Goal: Information Seeking & Learning: Find specific page/section

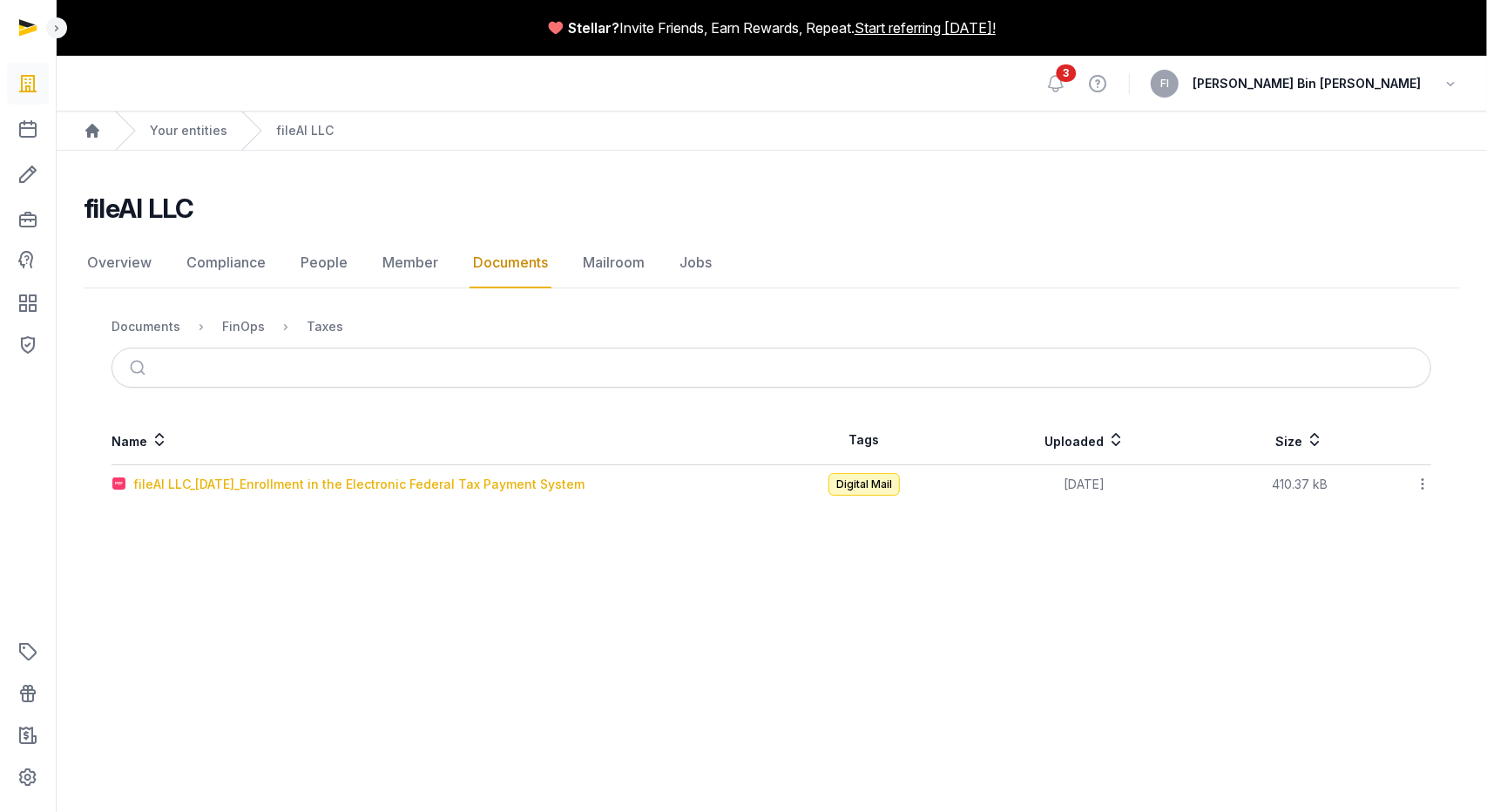
click at [364, 485] on div "fileAI LLC_[DATE]_Enrollment in the Electronic Federal Tax Payment System" at bounding box center [359, 484] width 451 height 18
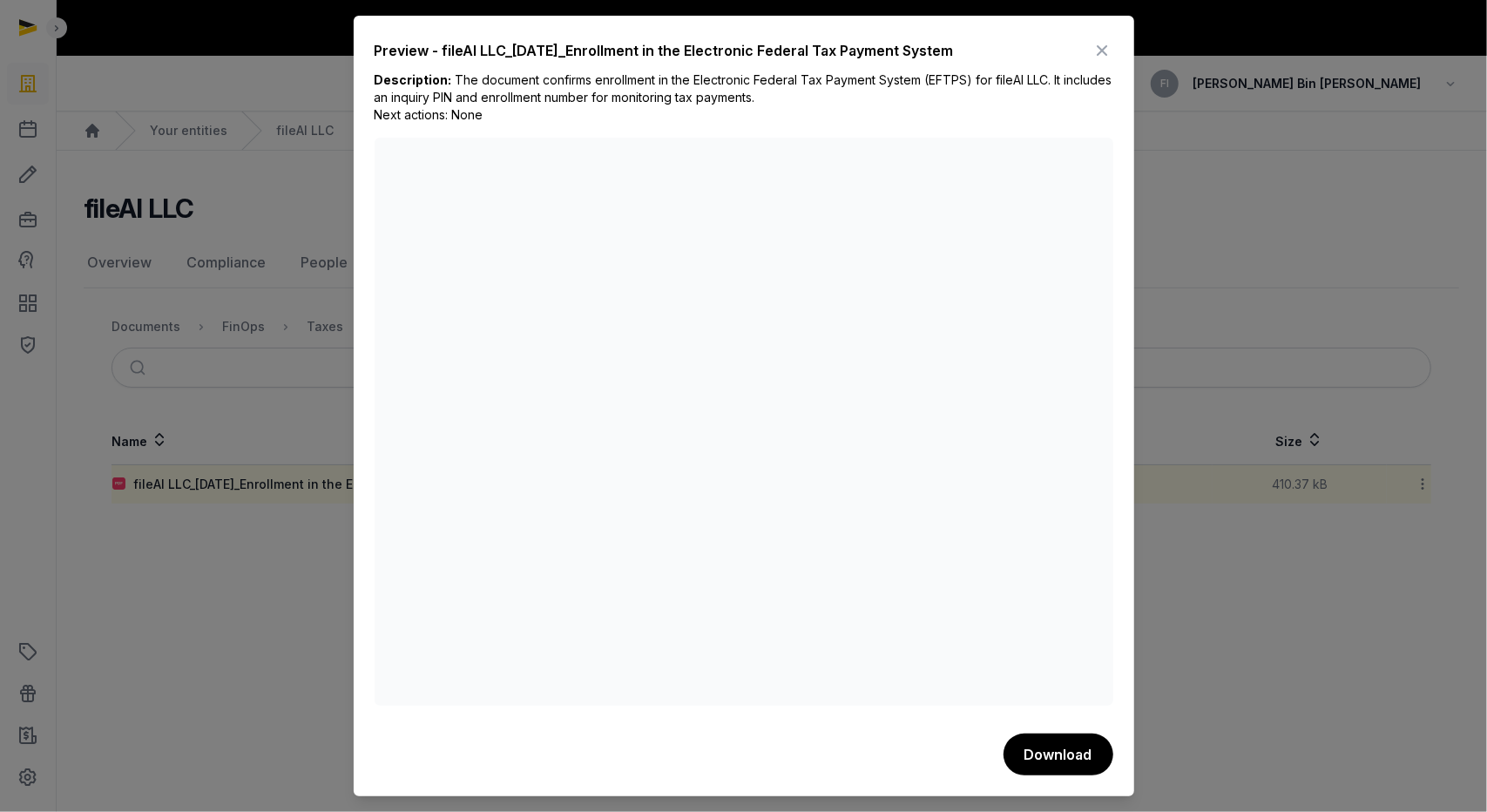
click at [1100, 49] on icon at bounding box center [1102, 50] width 20 height 28
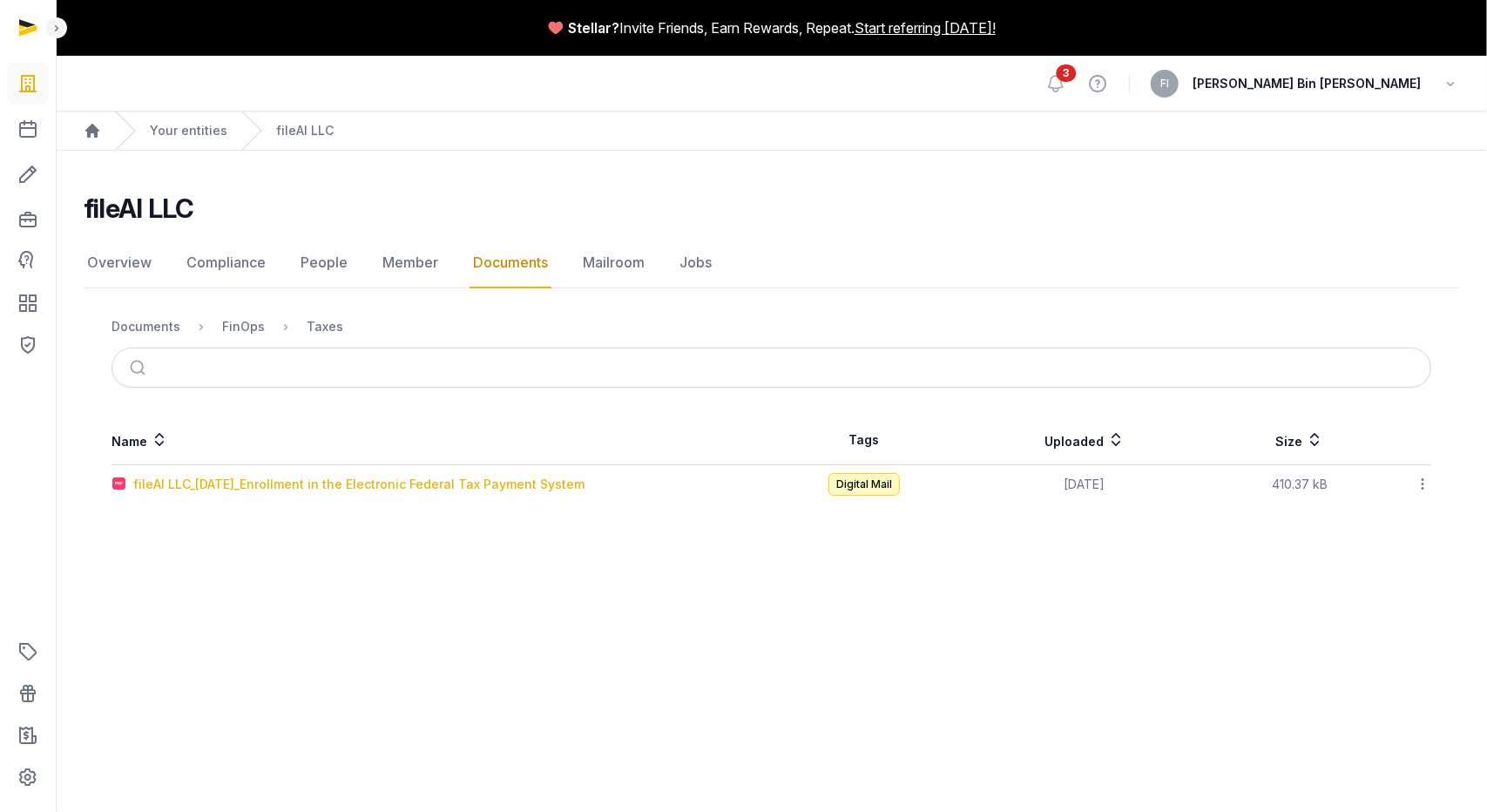
click at [395, 487] on div "fileAI LLC_[DATE]_Enrollment in the Electronic Federal Tax Payment System" at bounding box center [359, 484] width 451 height 18
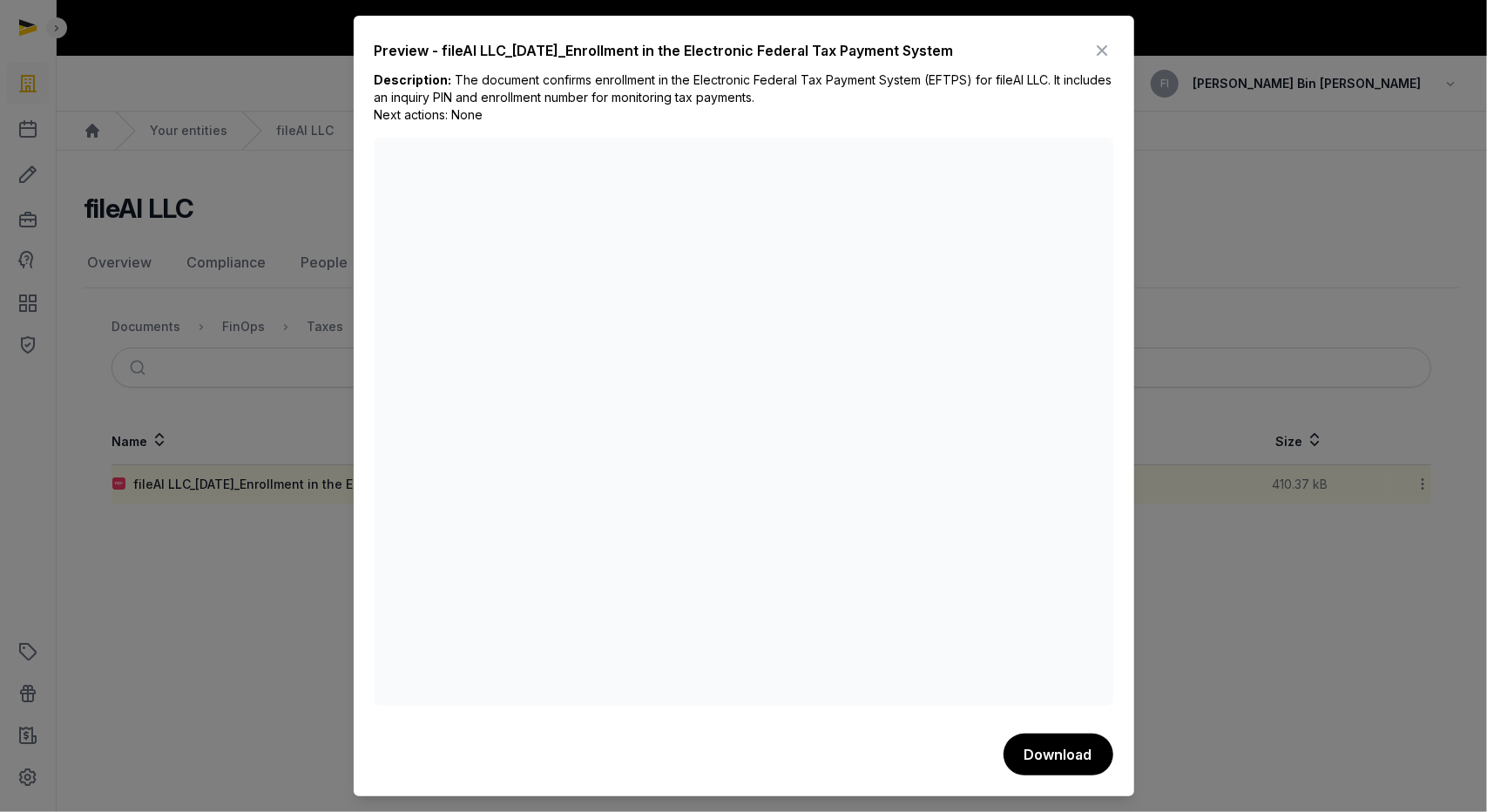
click at [314, 540] on div at bounding box center [744, 406] width 1487 height 812
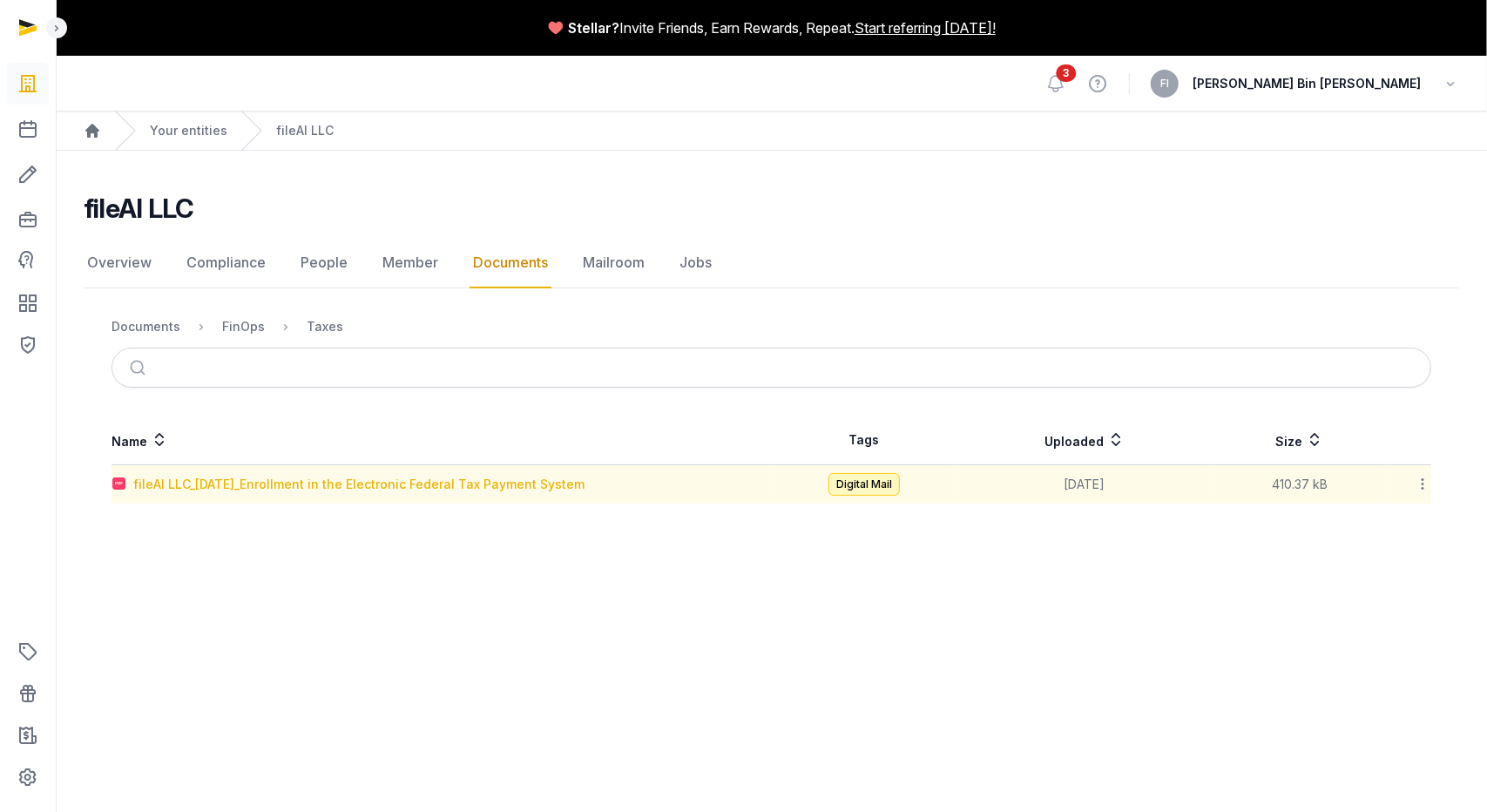
click at [425, 482] on div "fileAI LLC_[DATE]_Enrollment in the Electronic Federal Tax Payment System" at bounding box center [359, 484] width 451 height 18
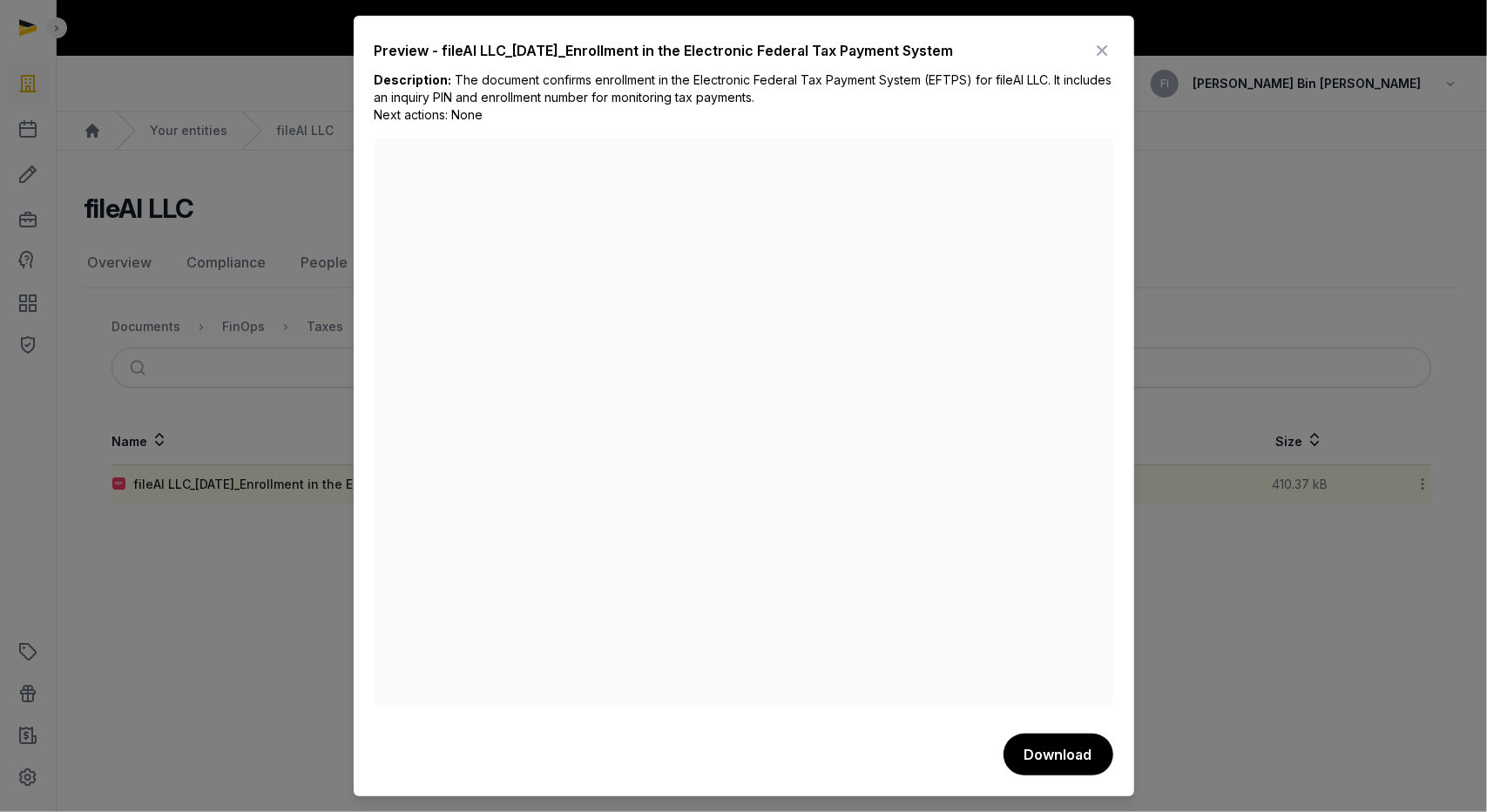
click at [1101, 48] on icon at bounding box center [1102, 50] width 20 height 28
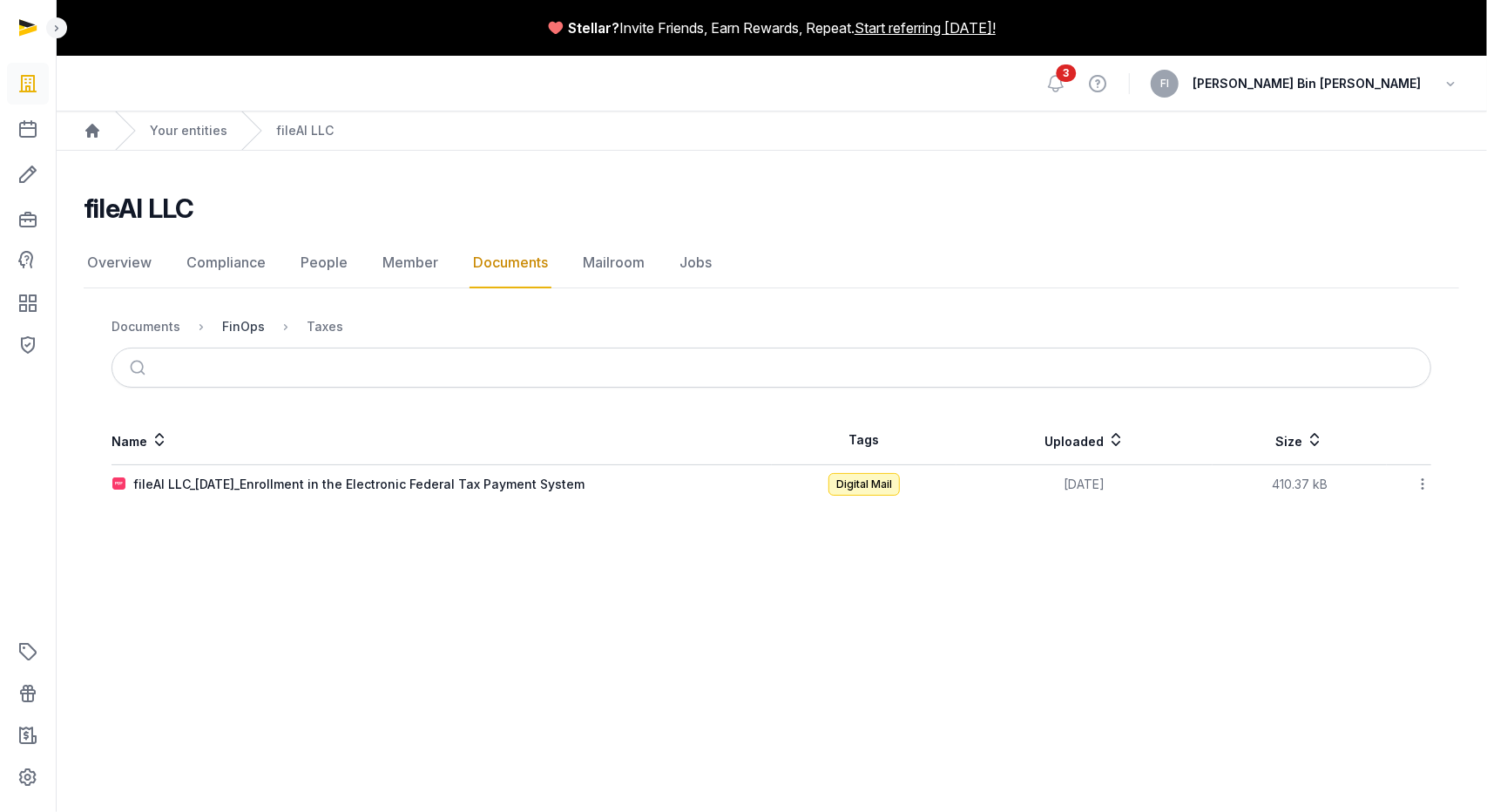
click at [237, 326] on div "FinOps" at bounding box center [244, 327] width 43 height 18
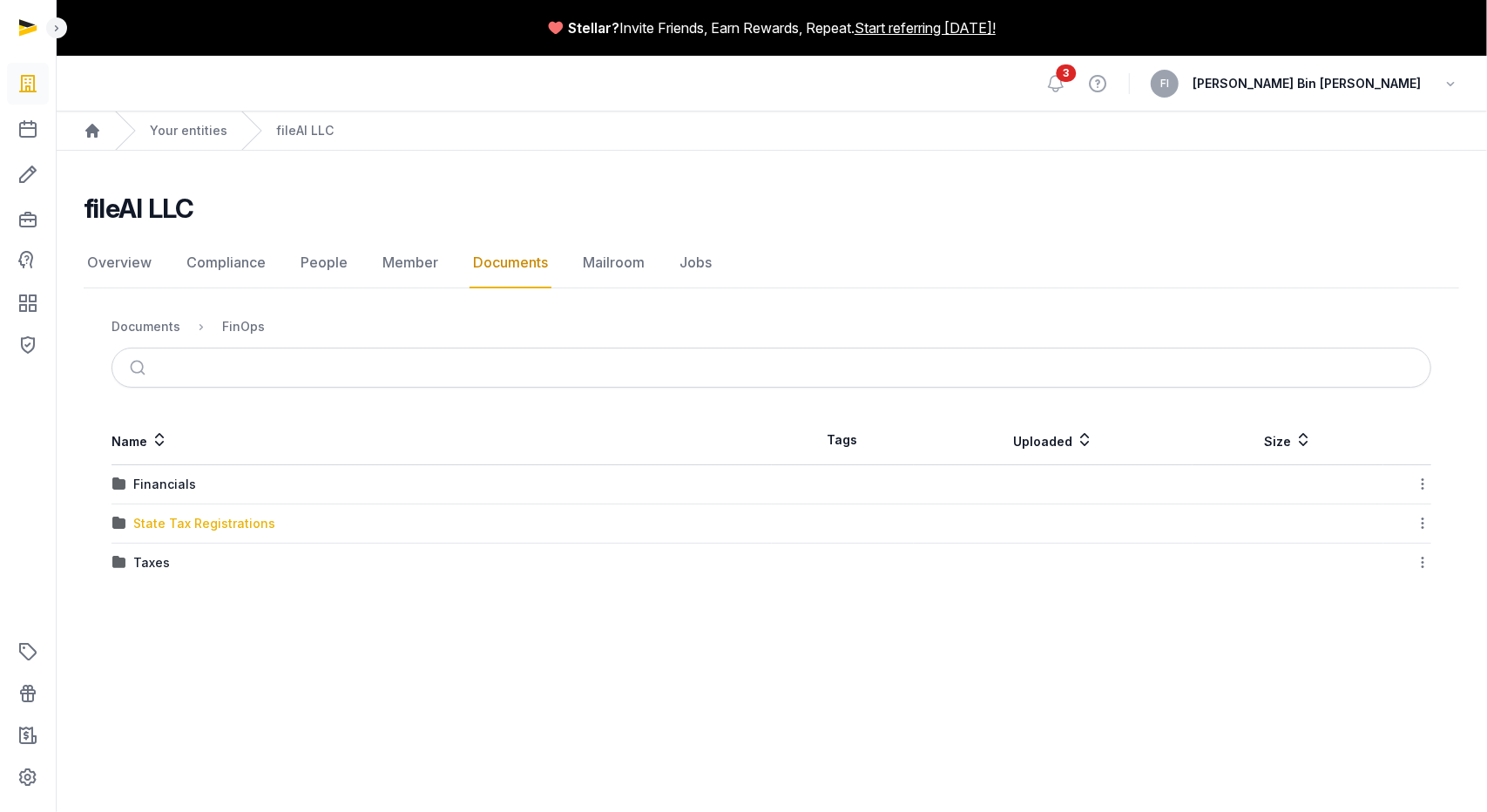
click at [228, 523] on div "State Tax Registrations" at bounding box center [205, 524] width 142 height 18
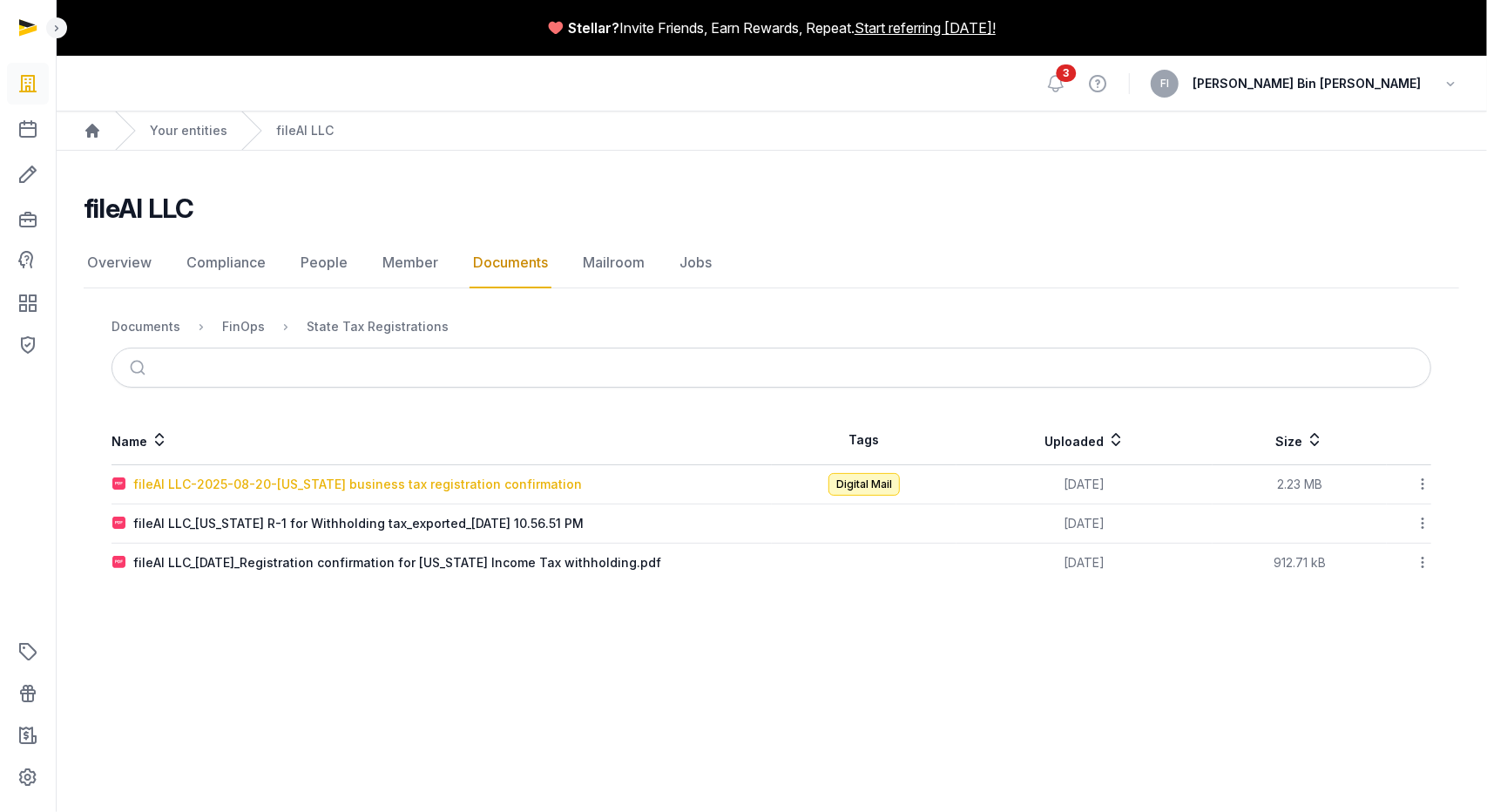
click at [399, 483] on div "fileAI LLC-2025-08-20-Virginia business tax registration confirmation" at bounding box center [358, 484] width 449 height 18
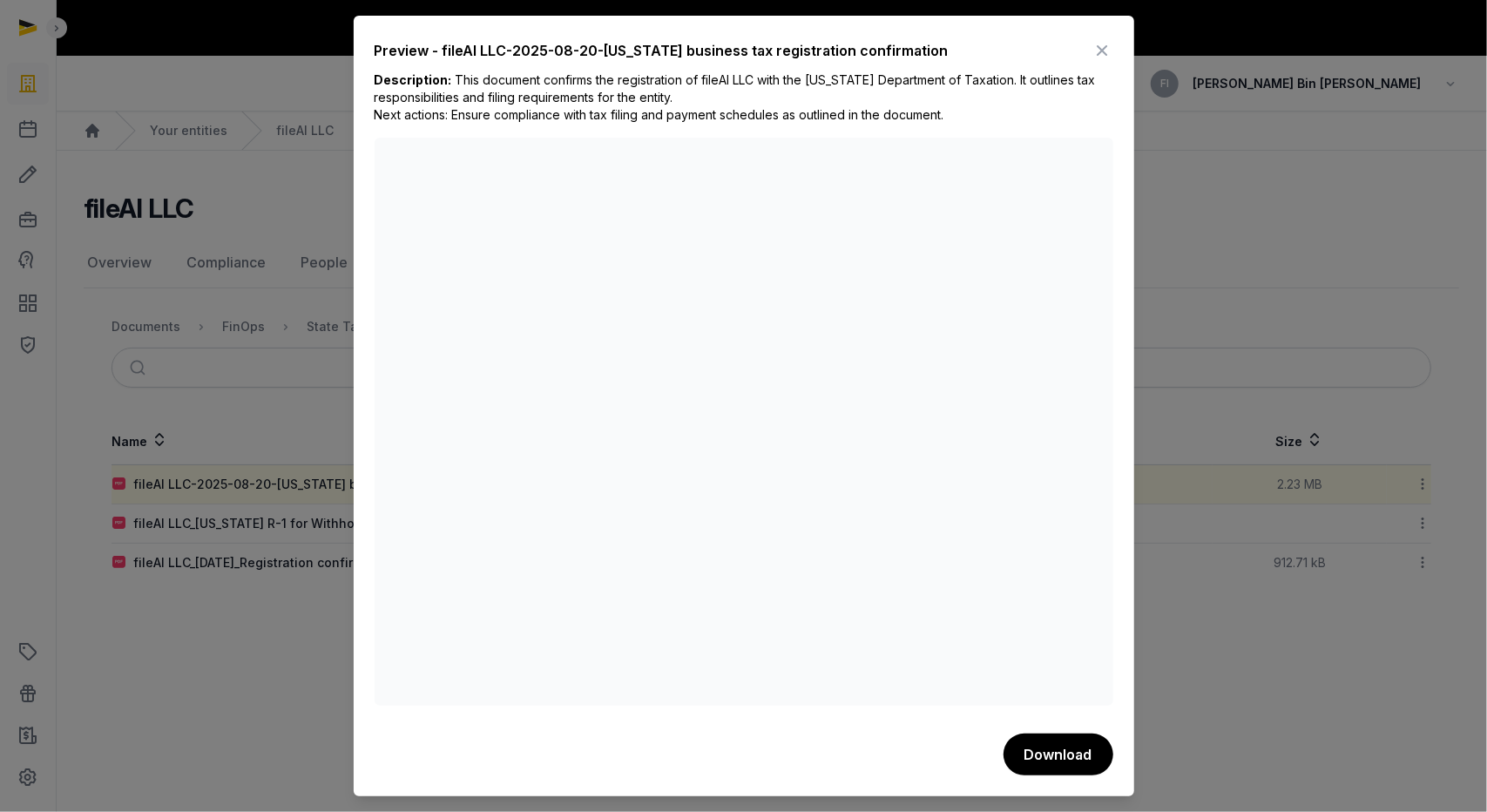
click at [1100, 52] on icon at bounding box center [1102, 50] width 20 height 28
